Goal: Use online tool/utility: Use online tool/utility

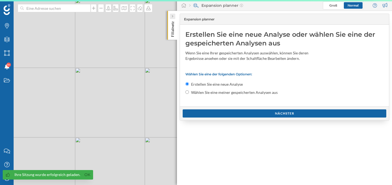
click at [173, 17] on icon at bounding box center [172, 16] width 1 height 2
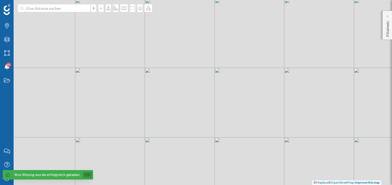
click at [88, 175] on link "Ok" at bounding box center [87, 175] width 9 height 6
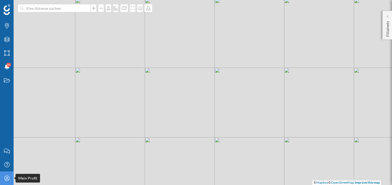
click at [5, 178] on icon "Mein Profil" at bounding box center [7, 178] width 7 height 5
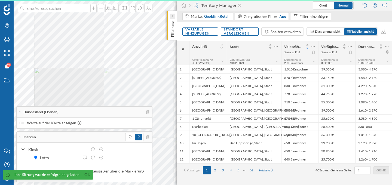
click at [172, 17] on icon at bounding box center [173, 16] width 2 height 3
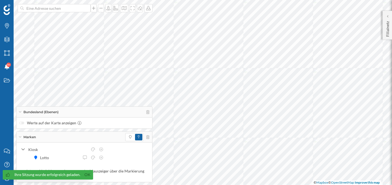
click at [147, 114] on div "Bundesland (Ebenen)" at bounding box center [85, 112] width 136 height 11
click at [148, 126] on div "Bundesland (Ebenen)" at bounding box center [85, 124] width 136 height 11
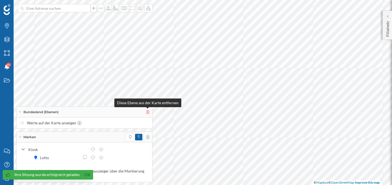
click at [149, 113] on icon at bounding box center [147, 112] width 3 height 4
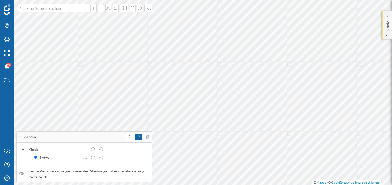
click at [389, 21] on p "Filialnetz" at bounding box center [387, 28] width 5 height 18
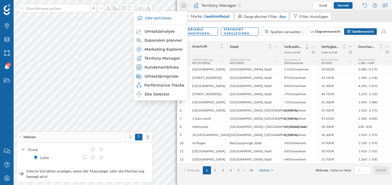
click at [182, 9] on div at bounding box center [184, 5] width 8 height 8
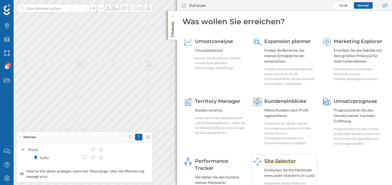
click at [286, 165] on div "Site Selector" at bounding box center [290, 161] width 51 height 7
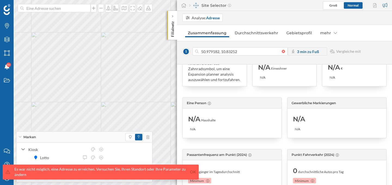
scroll to position [28, 0]
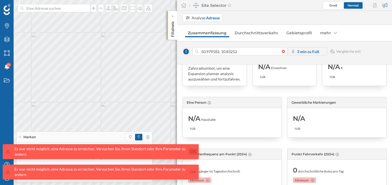
click at [196, 152] on link "Ok" at bounding box center [193, 152] width 9 height 6
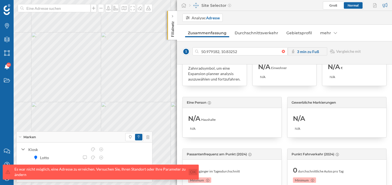
click at [195, 175] on link "Ok" at bounding box center [193, 172] width 9 height 6
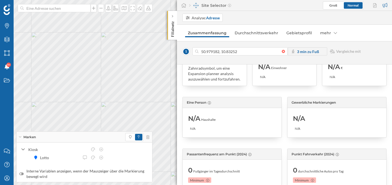
click at [149, 140] on div at bounding box center [137, 137] width 24 height 8
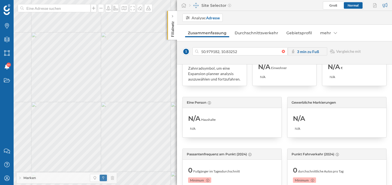
click at [112, 181] on div at bounding box center [102, 178] width 24 height 8
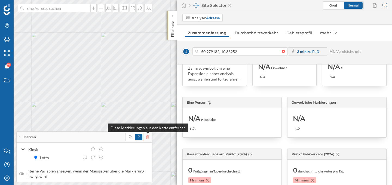
click at [148, 136] on icon at bounding box center [147, 137] width 3 height 4
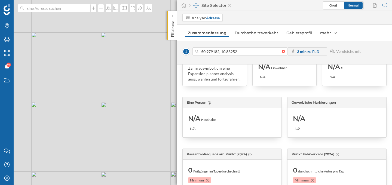
scroll to position [0, 0]
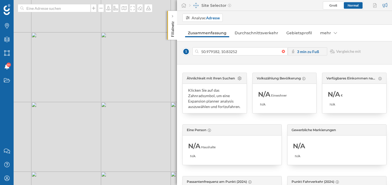
click at [284, 52] on div at bounding box center [285, 51] width 6 height 3
click at [282, 52] on input "50.979182, 10.83252" at bounding box center [240, 51] width 83 height 8
click at [174, 17] on div at bounding box center [172, 16] width 5 height 5
